Goal: Find specific page/section: Find specific page/section

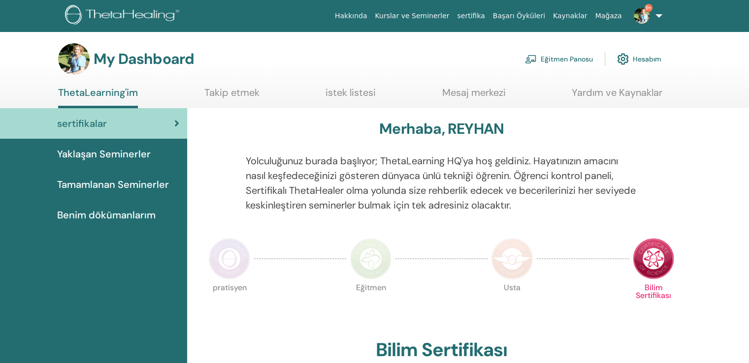
click at [573, 57] on link "Eğitmen Panosu" at bounding box center [559, 59] width 68 height 22
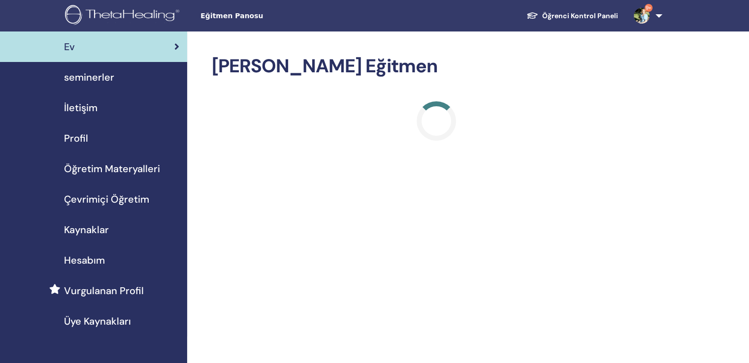
click at [88, 73] on span "seminerler" at bounding box center [89, 77] width 50 height 15
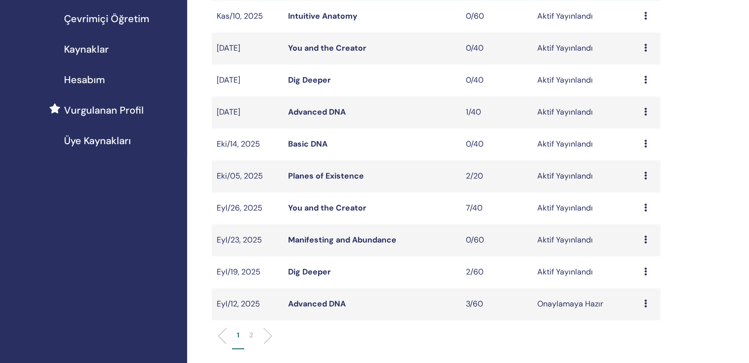
scroll to position [197, 0]
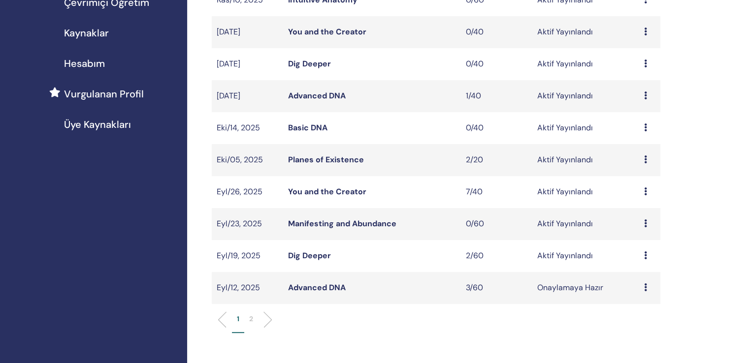
click at [315, 251] on link "Dig Deeper" at bounding box center [309, 256] width 43 height 10
